Goal: Transaction & Acquisition: Obtain resource

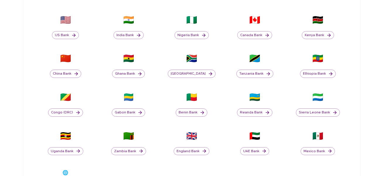
scroll to position [176, 0]
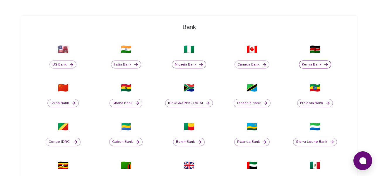
click at [317, 63] on button "Kenya Bank" at bounding box center [315, 64] width 32 height 8
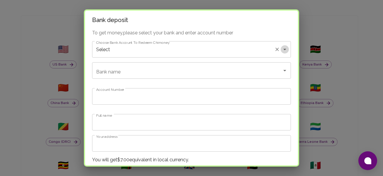
click at [281, 47] on icon "Open" at bounding box center [284, 49] width 7 height 7
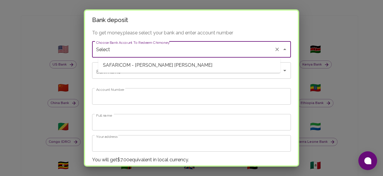
click at [181, 65] on span "SAFARICOM - [PERSON_NAME] [PERSON_NAME]" at bounding box center [189, 65] width 182 height 11
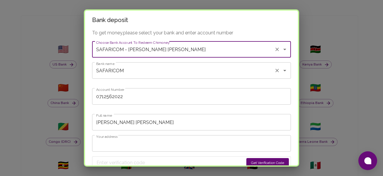
type input "SAFARICOM - [PERSON_NAME] [PERSON_NAME]"
type input "SAFARICOM"
type input "0712562022"
type input "[PERSON_NAME] [PERSON_NAME]"
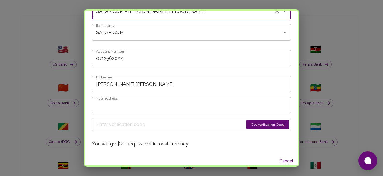
scroll to position [42, 0]
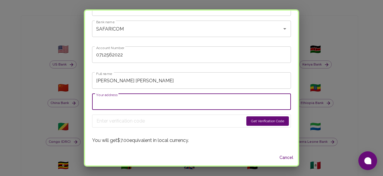
click at [170, 102] on input "Your address" at bounding box center [191, 101] width 199 height 16
type input "[EMAIL_ADDRESS][DOMAIN_NAME]"
click at [246, 119] on button "Get Verification Code" at bounding box center [267, 120] width 42 height 9
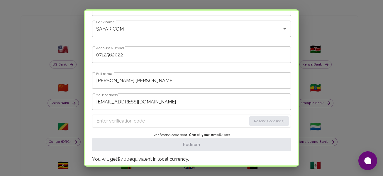
scroll to position [60, 0]
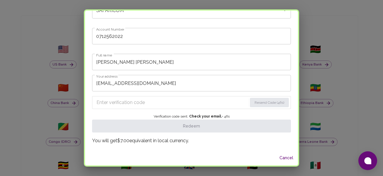
click at [142, 102] on input "Enter verification code" at bounding box center [171, 102] width 151 height 9
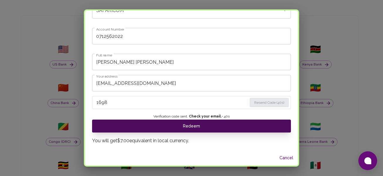
type input "1698"
click at [190, 124] on button "Redeem" at bounding box center [191, 125] width 199 height 13
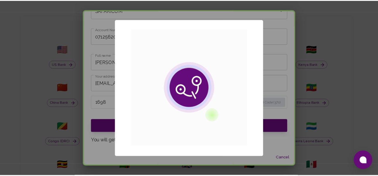
scroll to position [0, 0]
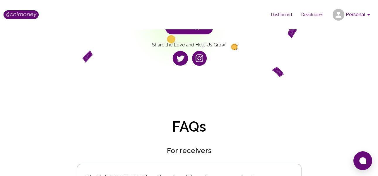
scroll to position [88, 0]
